Goal: Task Accomplishment & Management: Manage account settings

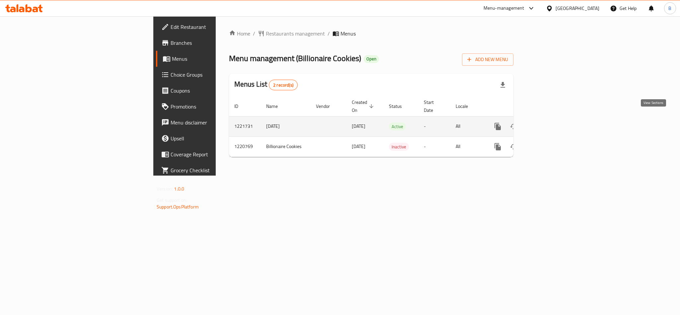
click at [550, 122] on icon "enhanced table" at bounding box center [546, 126] width 8 height 8
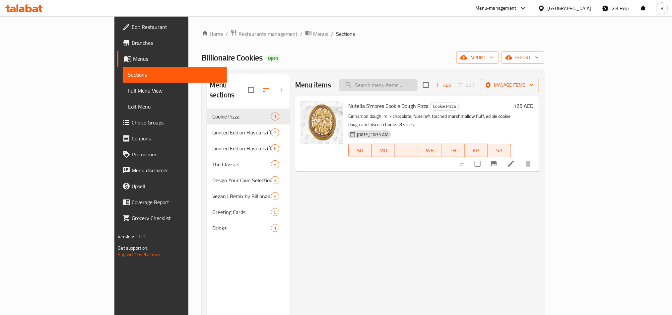
click at [397, 84] on input "search" at bounding box center [379, 85] width 78 height 12
paste input "Victoria Sponge Cookie"
type input "Victoria Sponge Cookie"
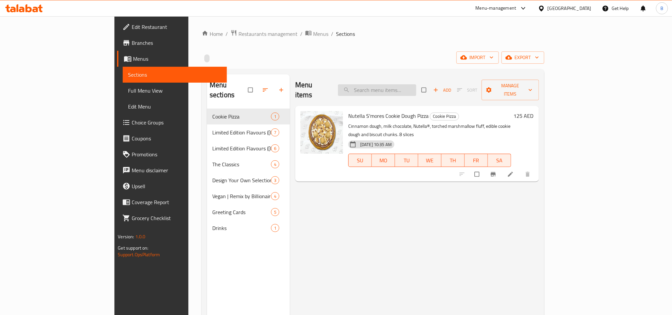
click at [403, 86] on input "search" at bounding box center [377, 90] width 78 height 12
paste input "Victoria Sponge Cookie"
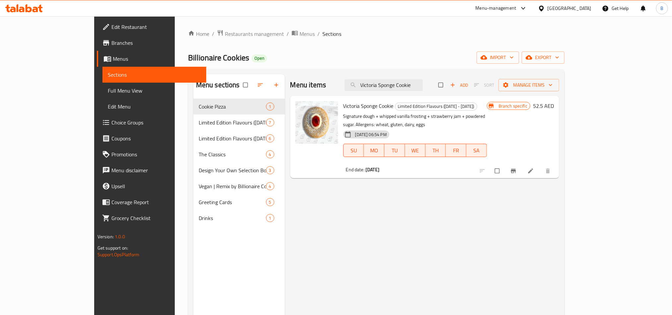
type input "Victoria Sponge Cookie"
click at [517, 168] on icon "Branch-specific-item" at bounding box center [513, 171] width 7 height 7
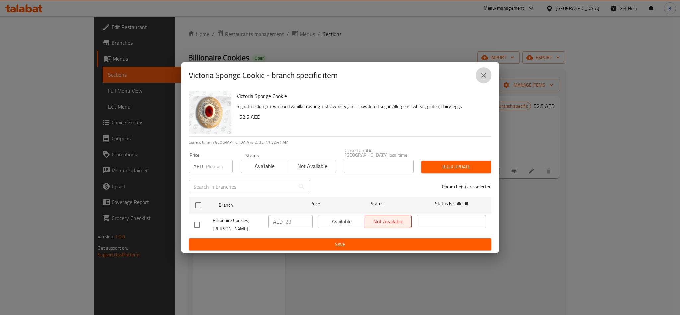
click at [485, 75] on icon "close" at bounding box center [484, 75] width 8 height 8
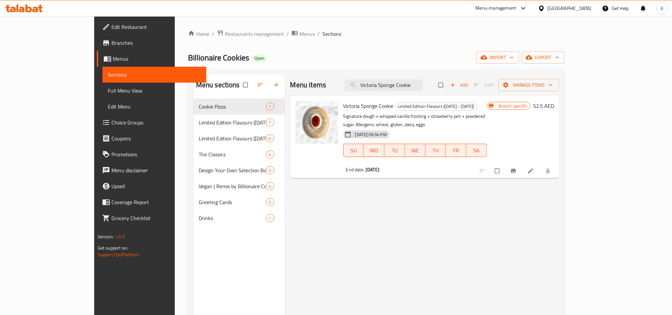
click at [541, 167] on li at bounding box center [531, 171] width 19 height 11
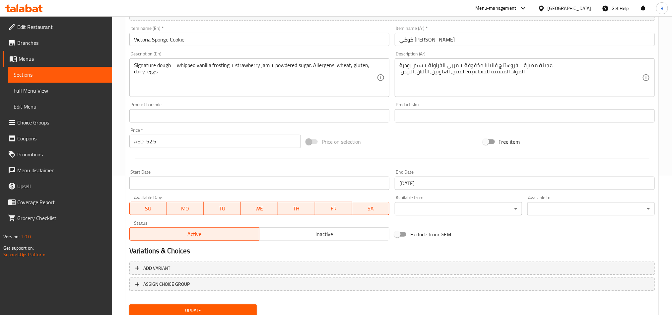
scroll to position [163, 0]
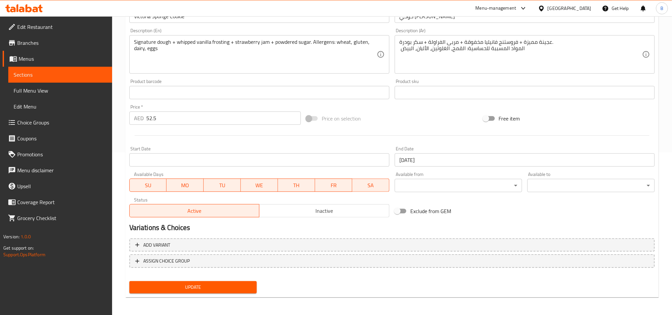
click at [229, 162] on input "Start Date" at bounding box center [259, 159] width 260 height 13
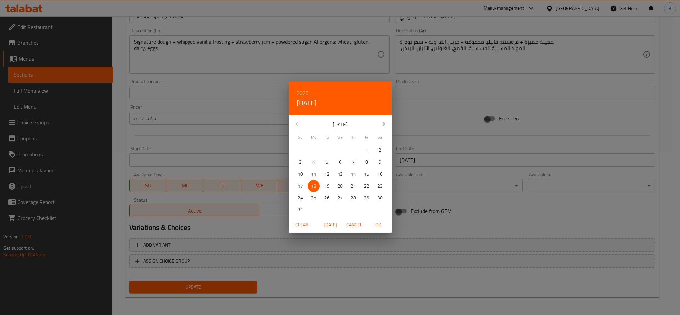
click at [378, 188] on p "23" at bounding box center [379, 186] width 5 height 8
click at [373, 222] on span "OK" at bounding box center [378, 225] width 16 height 8
type input "23-08-2025"
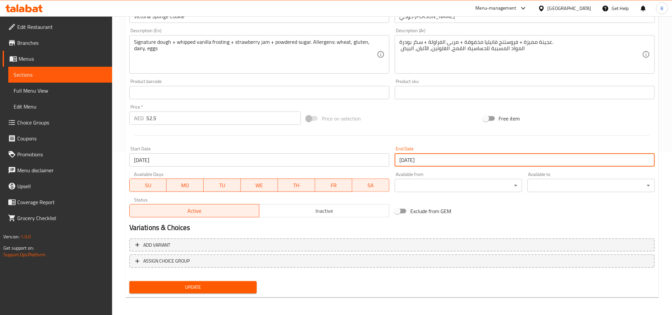
click at [420, 157] on input "01-01-2100" at bounding box center [525, 159] width 260 height 13
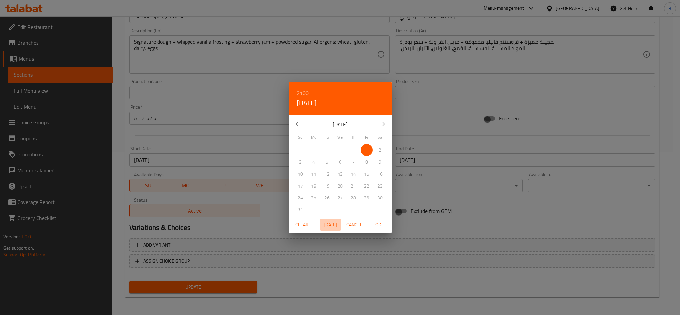
click at [334, 223] on span "Today" at bounding box center [331, 225] width 16 height 8
click at [368, 198] on p "29" at bounding box center [366, 198] width 5 height 8
click at [374, 228] on span "OK" at bounding box center [378, 225] width 16 height 8
type input "29-08-2025"
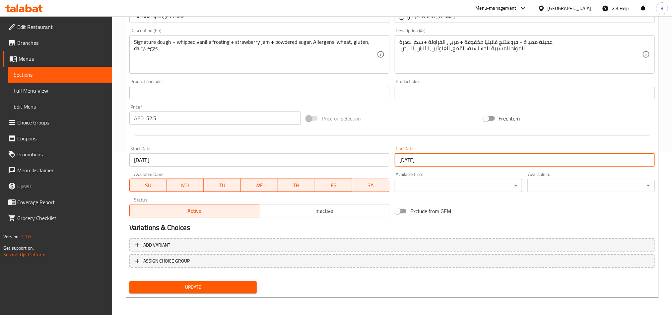
click at [382, 148] on div "Start Date 23-08-2025 Start Date" at bounding box center [259, 156] width 260 height 20
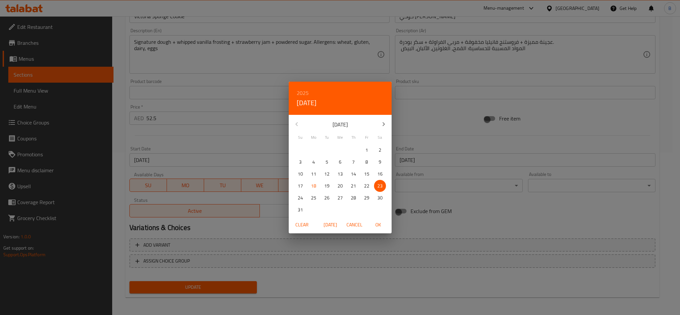
click at [351, 226] on span "Cancel" at bounding box center [355, 225] width 16 height 8
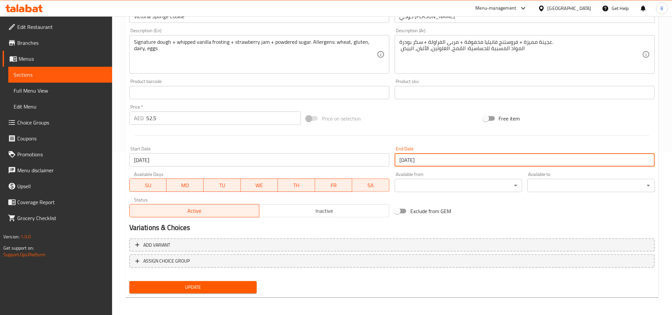
drag, startPoint x: 438, startPoint y: 164, endPoint x: 383, endPoint y: 160, distance: 55.0
click at [383, 160] on div "Change Image Size: 1200 x 800 px / Image formats: jpg, png / 5MB Max. Item name…" at bounding box center [392, 72] width 531 height 296
click at [260, 165] on input "23-08-2025" at bounding box center [259, 159] width 260 height 13
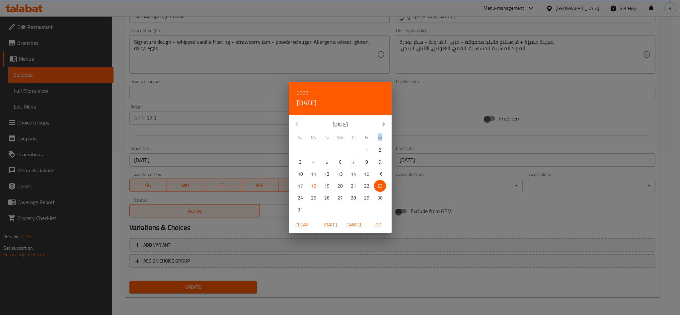
click at [260, 165] on div "2025 Sat, Aug 23 August 2025 Su Mo Tu We Th Fr Sa 27 28 29 30 31 1 2 3 4 5 6 7 …" at bounding box center [340, 157] width 680 height 315
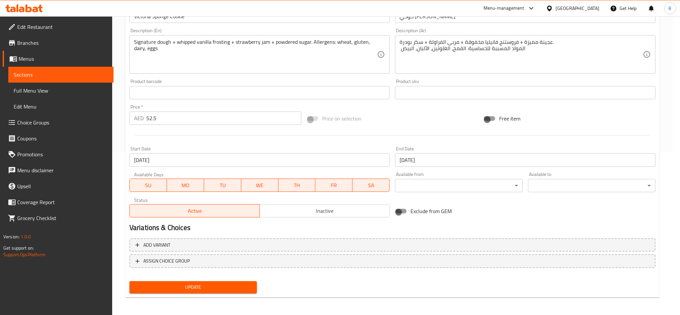
click at [260, 165] on div "2025 Sat, Aug 23 August 2025 Su Mo Tu We Th Fr Sa 27 28 29 30 31 1 2 3 4 5 6 7 …" at bounding box center [340, 157] width 680 height 315
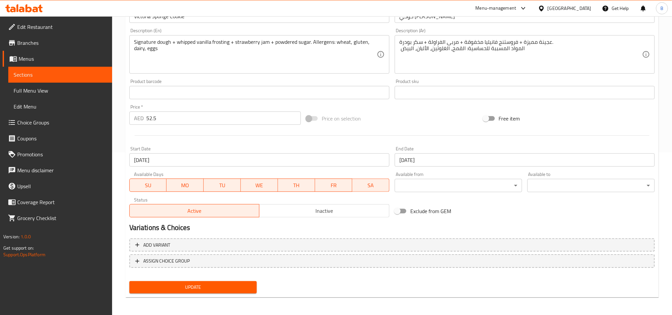
click at [236, 165] on input "23-08-2025" at bounding box center [259, 159] width 260 height 13
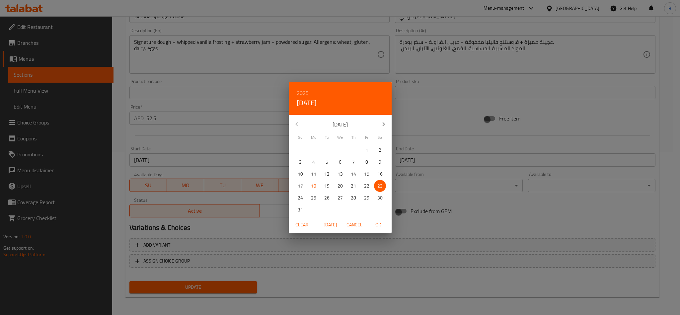
click at [226, 165] on div "2025 Sat, Aug 23 August 2025 Su Mo Tu We Th Fr Sa 27 28 29 30 31 1 2 3 4 5 6 7 …" at bounding box center [340, 157] width 680 height 315
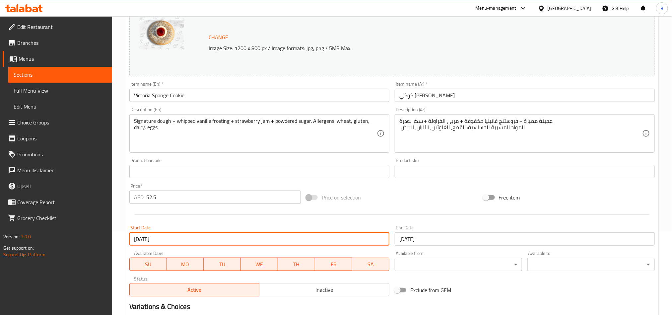
scroll to position [0, 0]
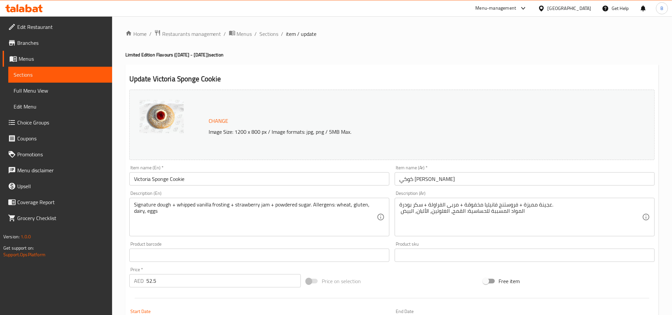
click at [192, 179] on input "Victoria Sponge Cookie" at bounding box center [259, 178] width 260 height 13
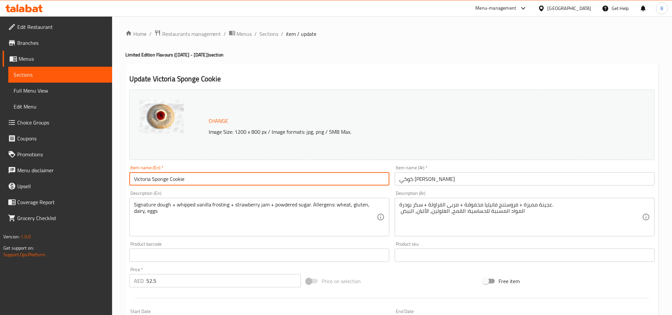
click at [192, 179] on input "Victoria Sponge Cookie" at bounding box center [259, 178] width 260 height 13
click at [194, 173] on input "Victoria Sponge Cookie" at bounding box center [259, 178] width 260 height 13
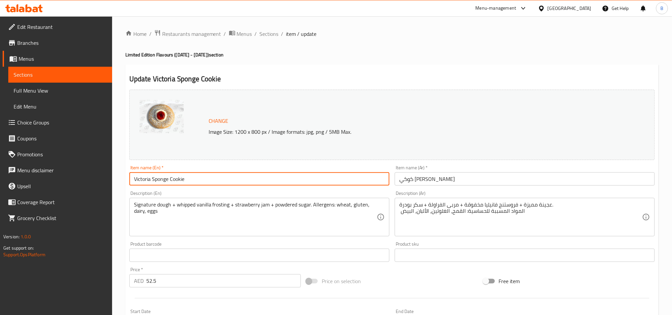
click at [194, 173] on input "Victoria Sponge Cookie" at bounding box center [259, 178] width 260 height 13
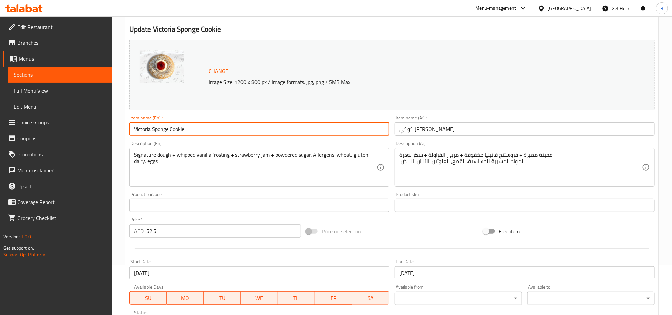
scroll to position [163, 0]
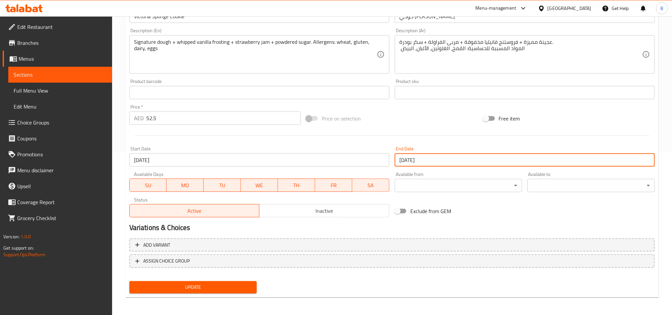
click at [414, 153] on input "29-08-2025" at bounding box center [525, 159] width 260 height 13
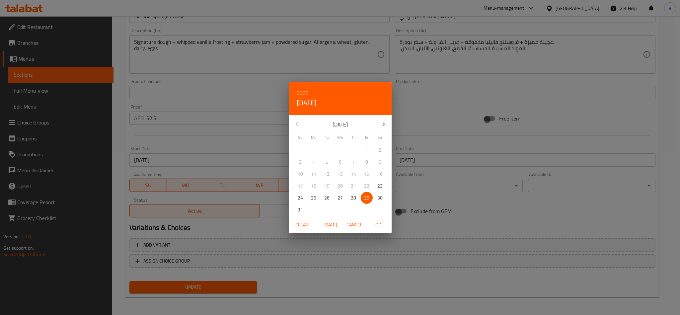
click at [414, 153] on div "2025 Fri, Aug 29 August 2025 Su Mo Tu We Th Fr Sa 27 28 29 30 31 1 2 3 4 5 6 7 …" at bounding box center [340, 157] width 680 height 315
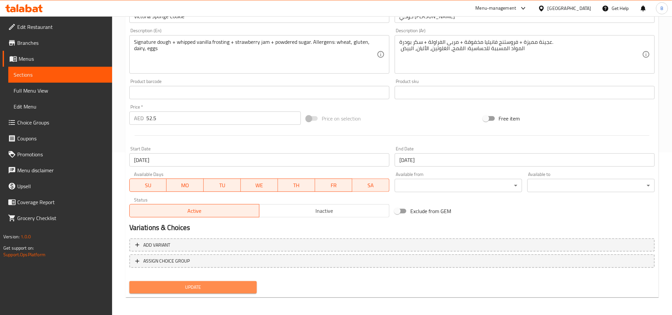
click at [225, 287] on span "Update" at bounding box center [193, 287] width 117 height 8
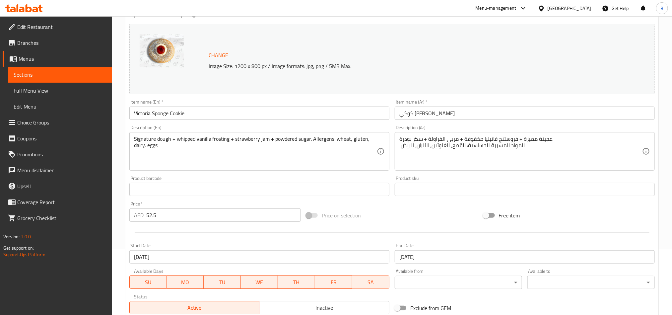
scroll to position [0, 0]
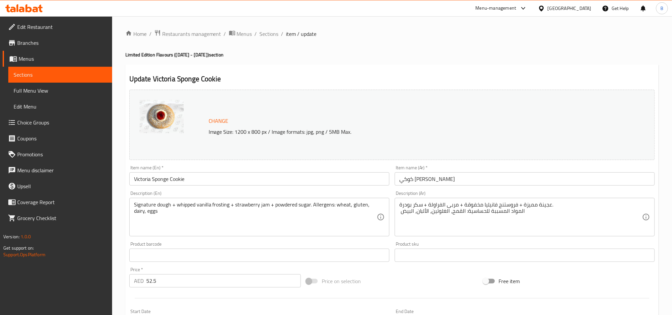
click at [228, 171] on div "Item name (En)   * Victoria Sponge Cookie Item name (En) *" at bounding box center [259, 175] width 260 height 20
click at [228, 173] on input "Victoria Sponge Cookie" at bounding box center [259, 178] width 260 height 13
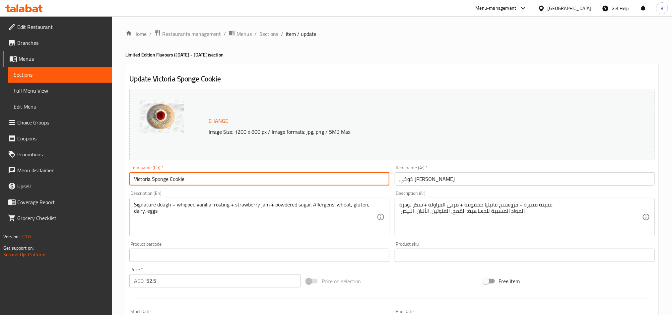
click at [228, 173] on input "Victoria Sponge Cookie" at bounding box center [259, 178] width 260 height 13
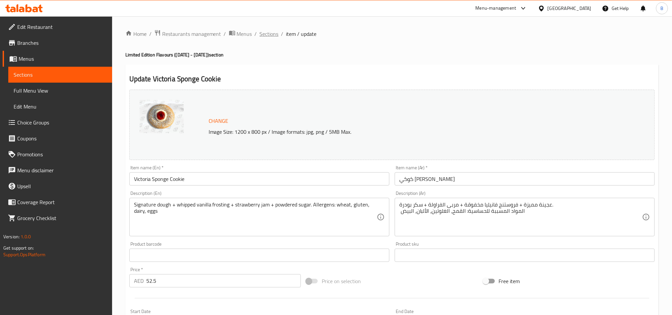
click at [264, 33] on span "Sections" at bounding box center [269, 34] width 19 height 8
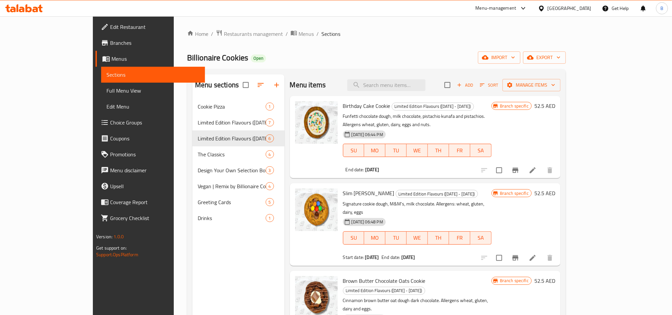
click at [440, 78] on div "Menu items Add Sort Manage items" at bounding box center [425, 85] width 271 height 22
click at [426, 82] on input "search" at bounding box center [387, 85] width 78 height 12
paste input "Victoria Sponge Cookie"
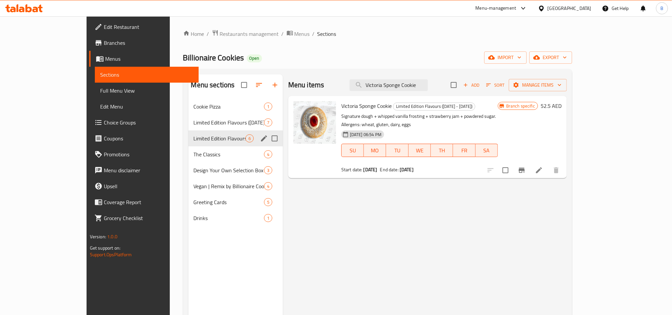
type input "Victoria Sponge Cookie"
click at [222, 141] on span "Limited Edition Flavours (August 23 - 29)" at bounding box center [220, 138] width 52 height 8
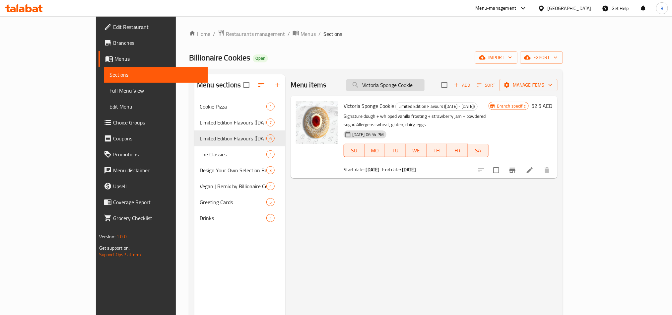
click at [425, 84] on input "Victoria Sponge Cookie" at bounding box center [386, 85] width 78 height 12
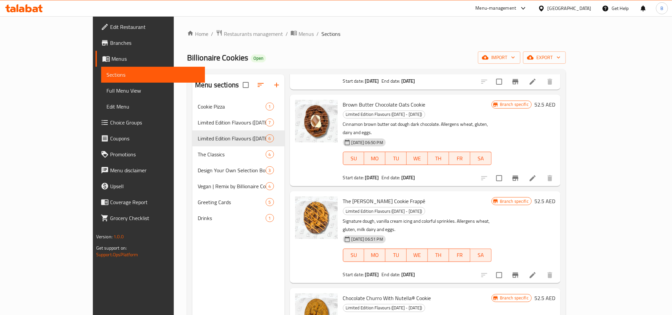
scroll to position [93, 0]
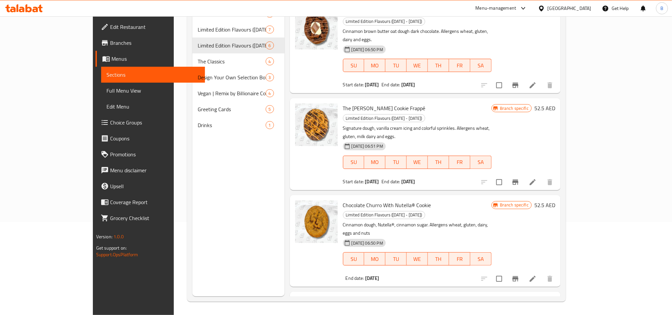
drag, startPoint x: 345, startPoint y: 286, endPoint x: 436, endPoint y: 291, distance: 91.4
drag, startPoint x: 424, startPoint y: 233, endPoint x: 459, endPoint y: 236, distance: 35.3
click at [459, 297] on h6 "Victoria Sponge Cookie Limited Edition Flavours (August 23 - 29)" at bounding box center [417, 301] width 149 height 9
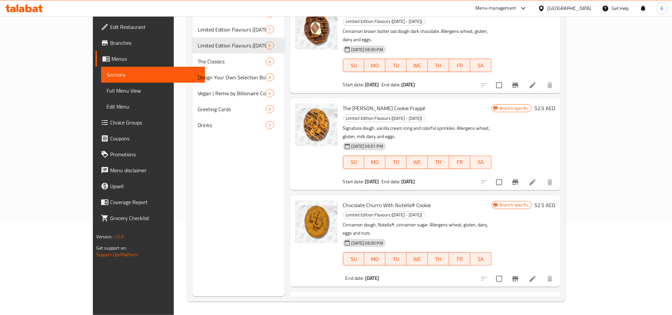
click at [459, 297] on h6 "Victoria Sponge Cookie Limited Edition Flavours (August 23 - 29)" at bounding box center [417, 301] width 149 height 9
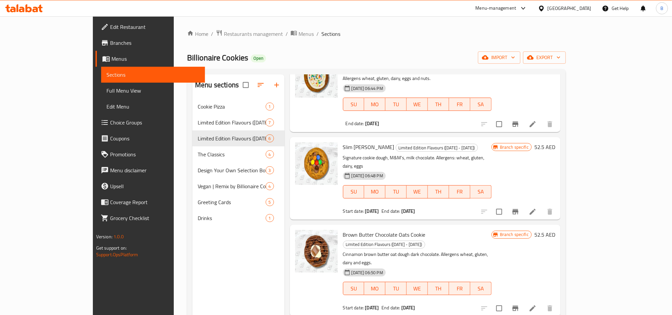
scroll to position [0, 0]
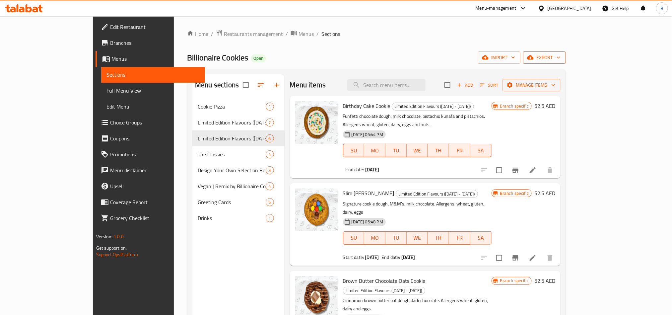
click at [566, 64] on button "export" at bounding box center [544, 57] width 43 height 12
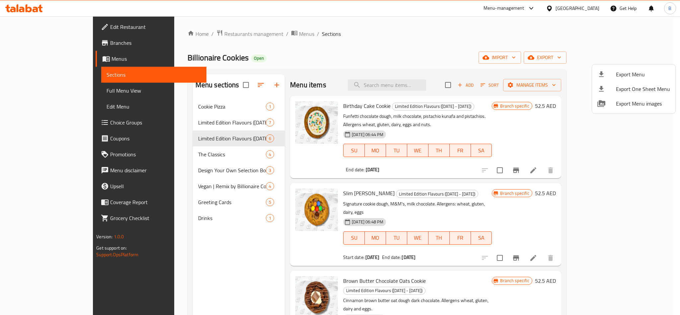
click at [614, 73] on div at bounding box center [606, 74] width 19 height 8
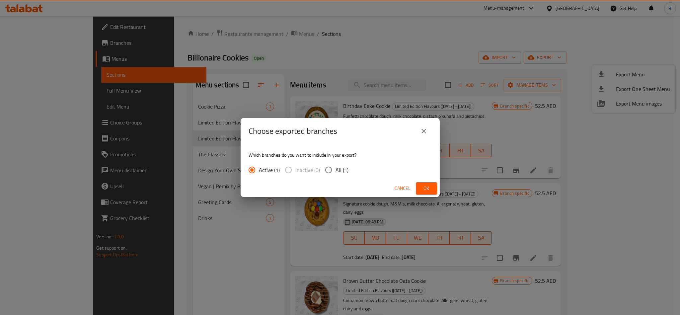
click at [343, 178] on div "Which branches do you want to include in your export? Active (1) Inactive (0) A…" at bounding box center [340, 161] width 199 height 35
click at [338, 171] on span "All (1)" at bounding box center [342, 170] width 13 height 8
click at [336, 171] on input "All (1)" at bounding box center [329, 170] width 14 height 14
radio input "true"
click at [397, 187] on span "Cancel" at bounding box center [403, 188] width 16 height 8
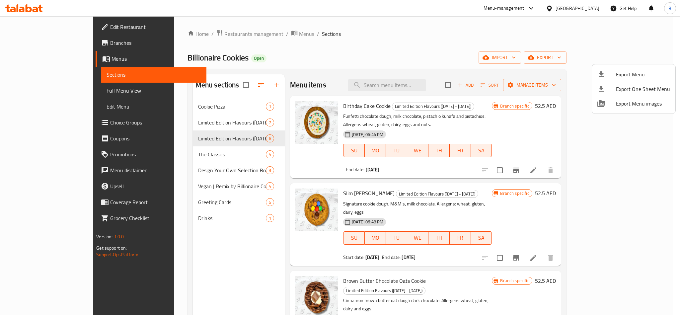
click at [210, 33] on div at bounding box center [340, 157] width 680 height 315
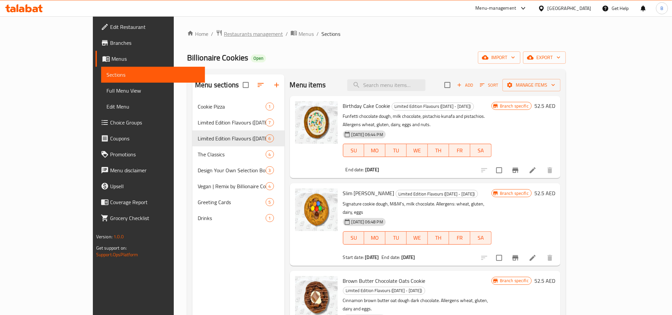
click at [224, 33] on span "Restaurants management" at bounding box center [253, 34] width 59 height 8
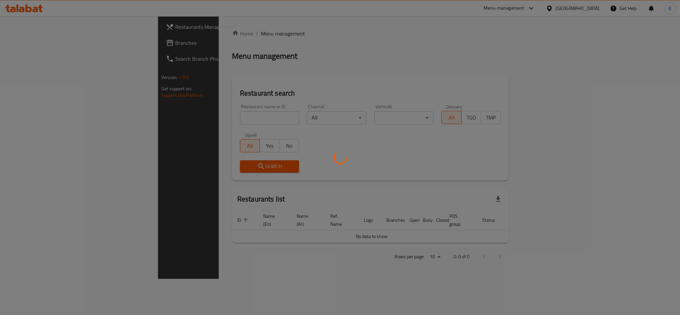
click at [30, 51] on div at bounding box center [340, 157] width 680 height 315
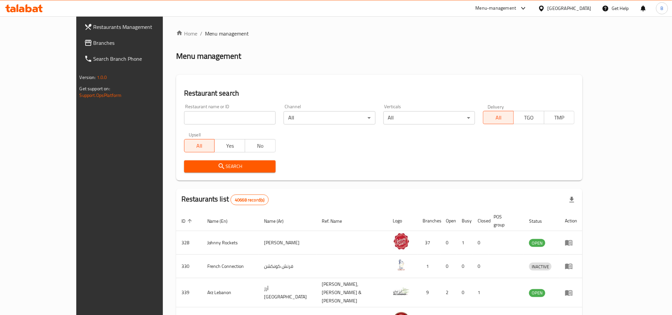
click at [76, 45] on div "Restaurants Management Branches Search Branch Phone Version: 1.0.0 Get support …" at bounding box center [336, 262] width 520 height 492
click at [94, 45] on span "Branches" at bounding box center [139, 43] width 90 height 8
